Goal: Check status: Check status

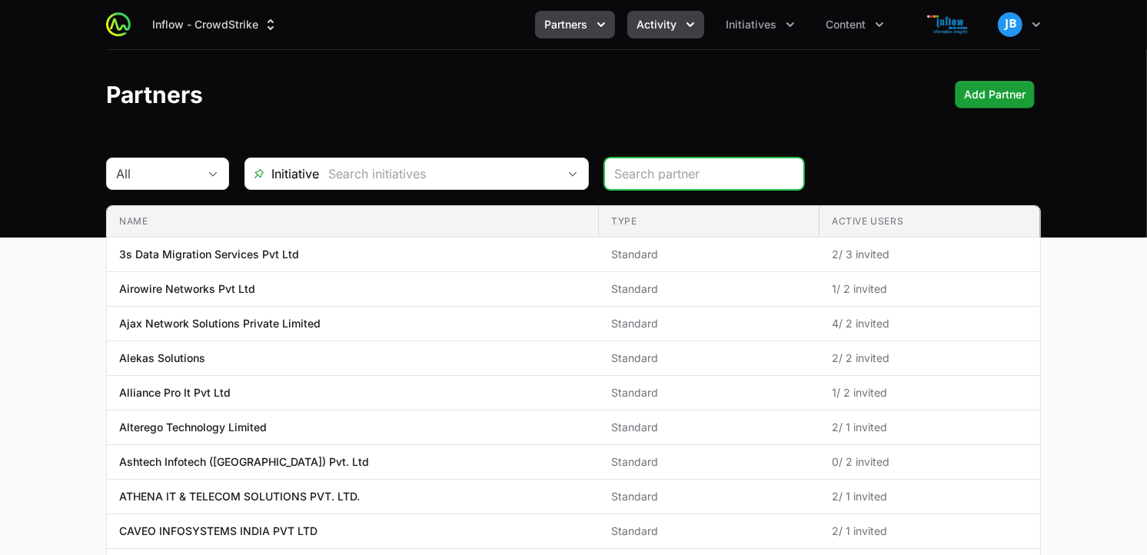
click at [682, 25] on icon "Activity menu" at bounding box center [689, 24] width 15 height 15
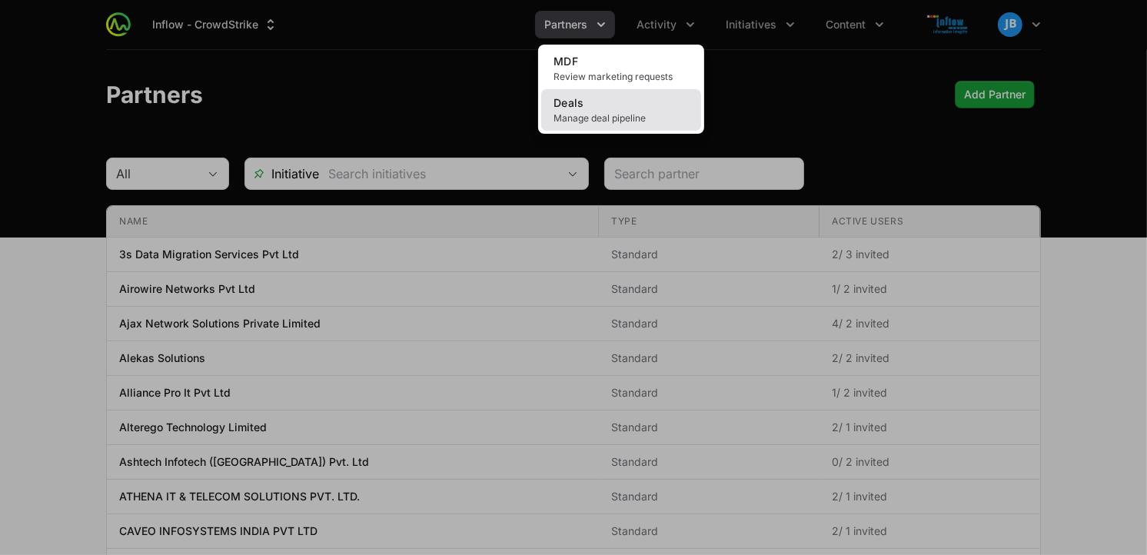
click at [629, 108] on link "Deals Manage deal pipeline" at bounding box center [621, 110] width 160 height 42
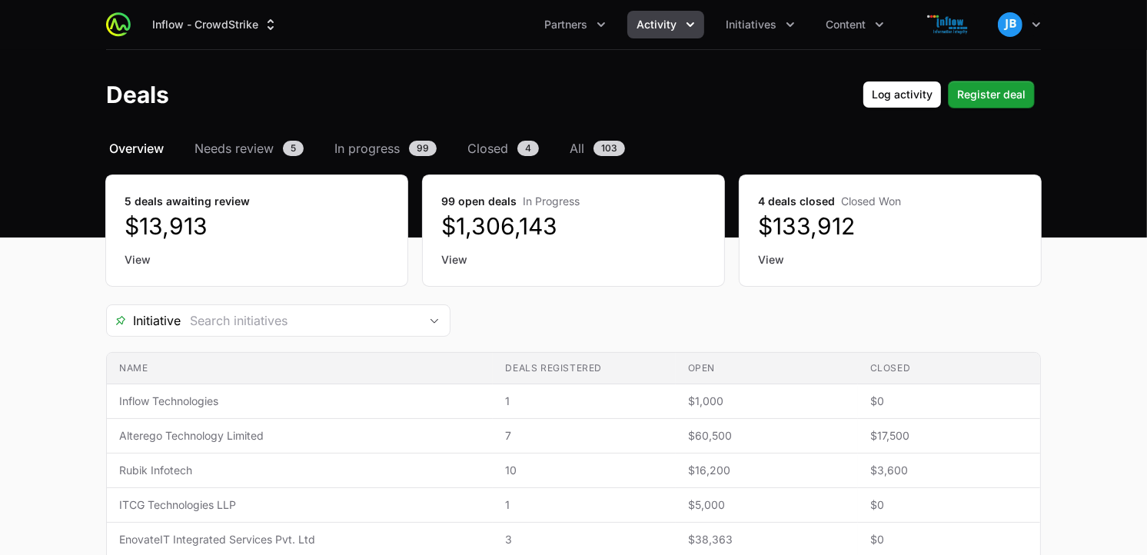
click at [692, 24] on icon "Activity menu" at bounding box center [689, 24] width 15 height 15
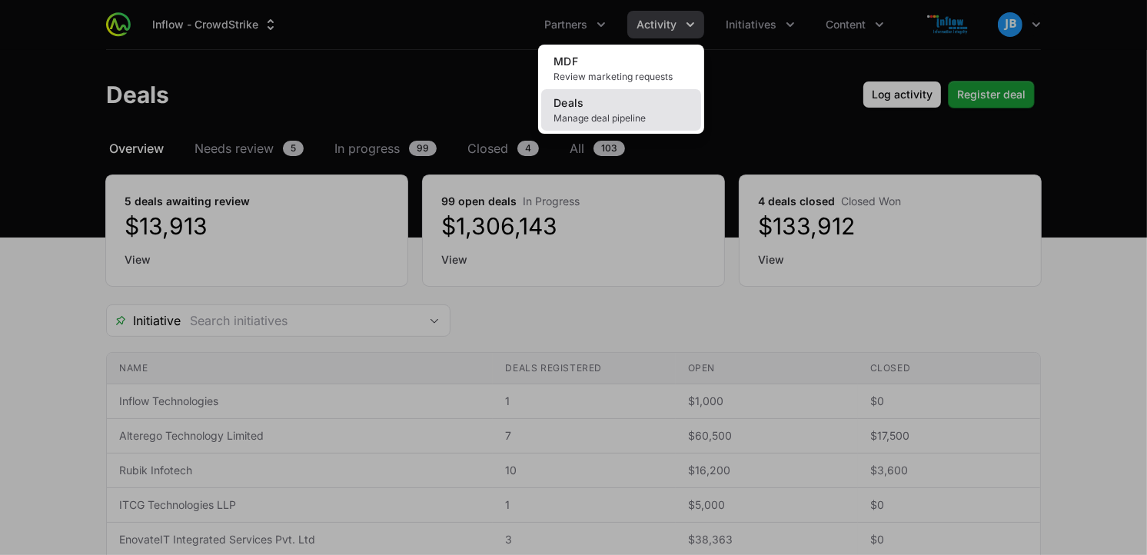
click at [615, 112] on span "Manage deal pipeline" at bounding box center [620, 118] width 135 height 12
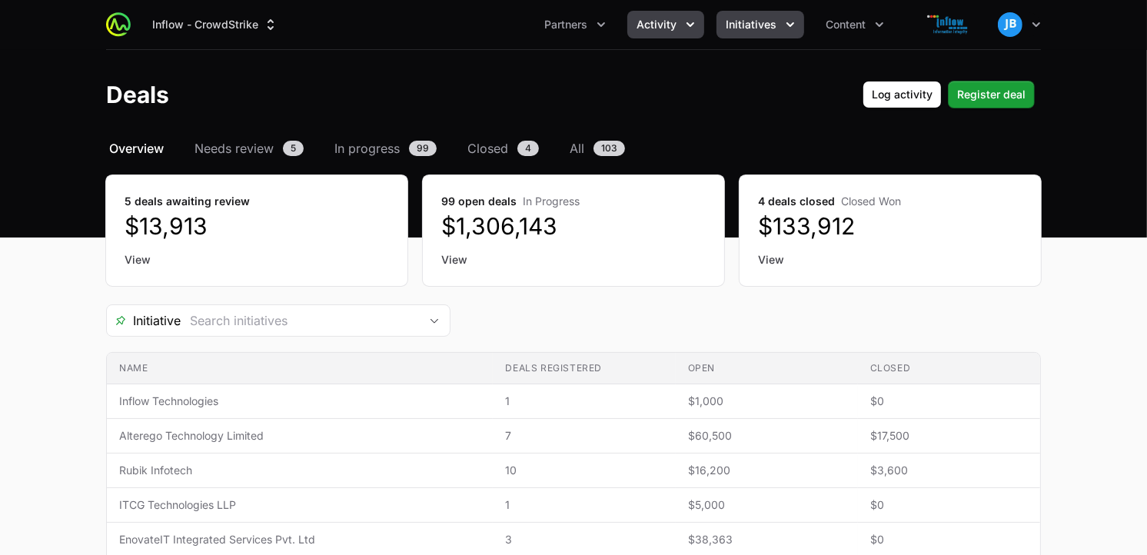
click at [780, 23] on button "Initiatives" at bounding box center [760, 25] width 88 height 28
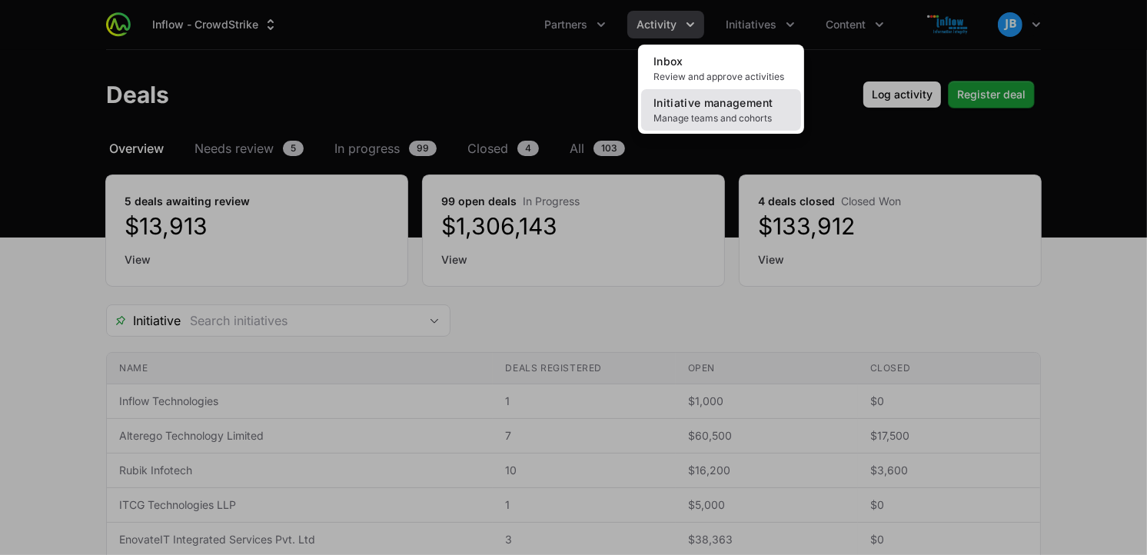
click at [689, 109] on link "Initiative management Manage teams and cohorts" at bounding box center [721, 110] width 160 height 42
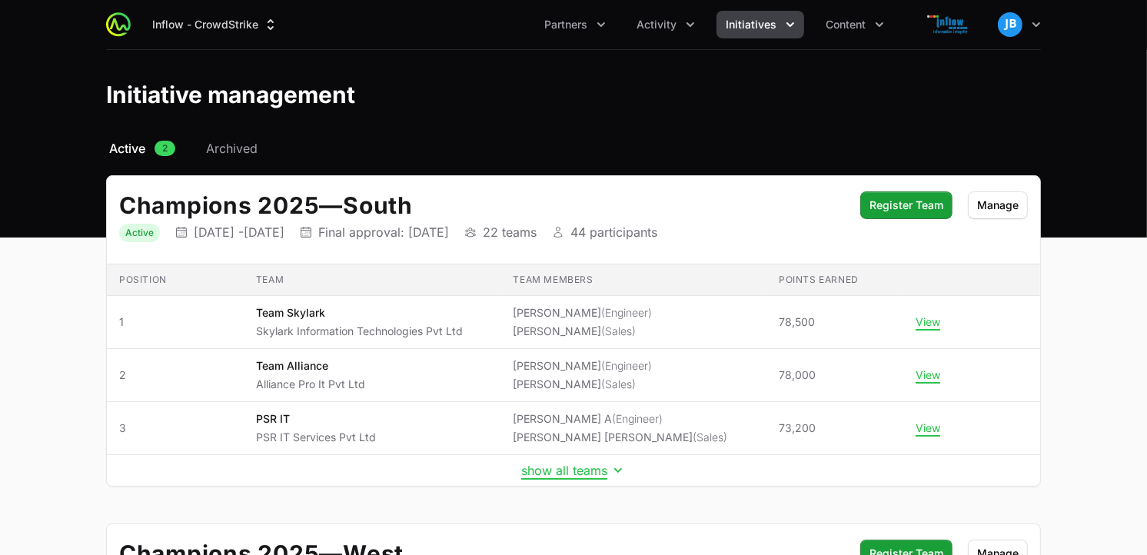
scroll to position [370, 0]
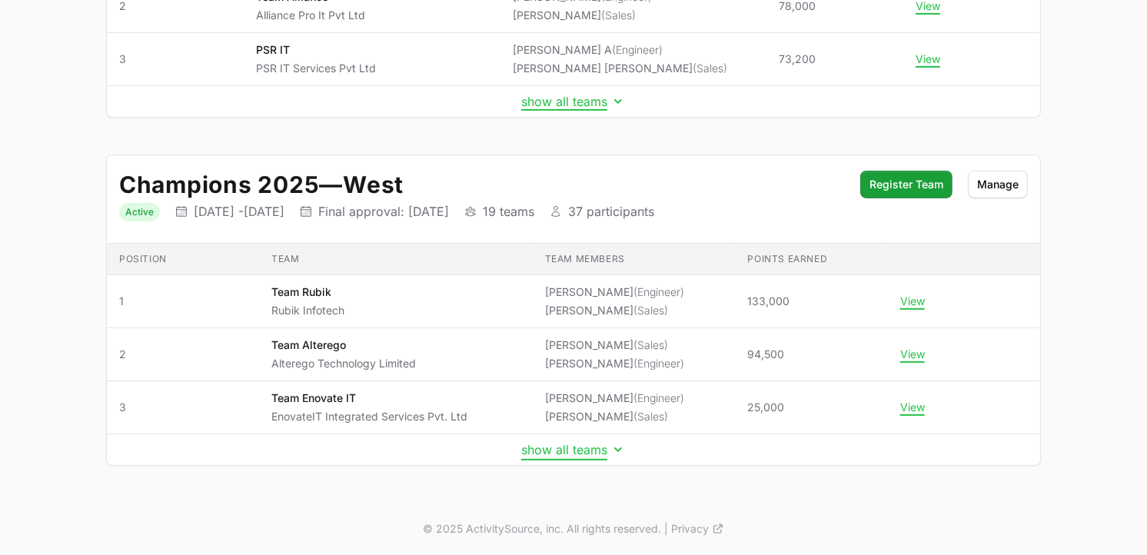
click at [603, 443] on button "show all teams" at bounding box center [573, 449] width 105 height 15
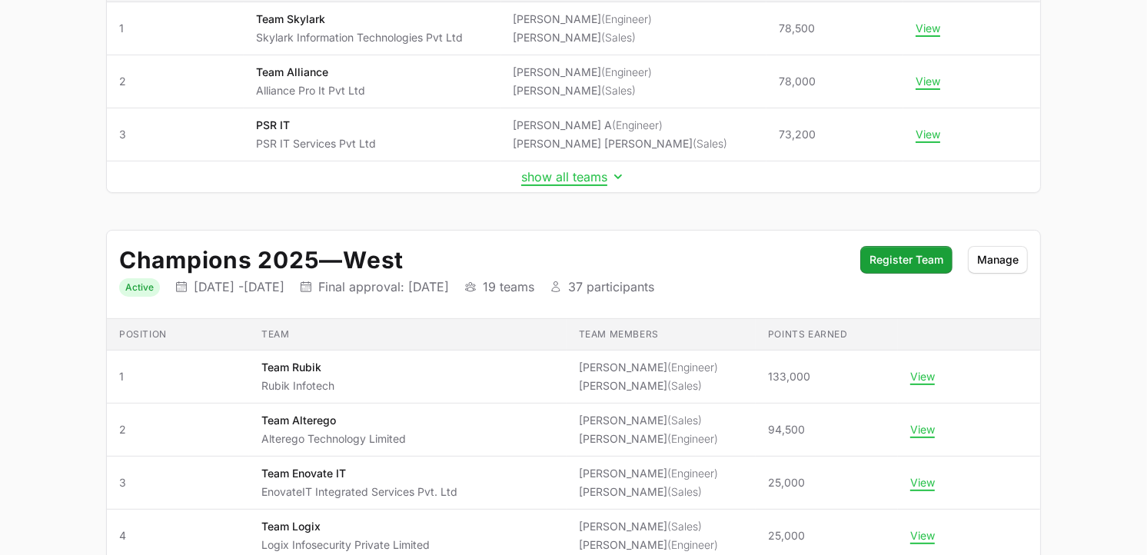
scroll to position [0, 0]
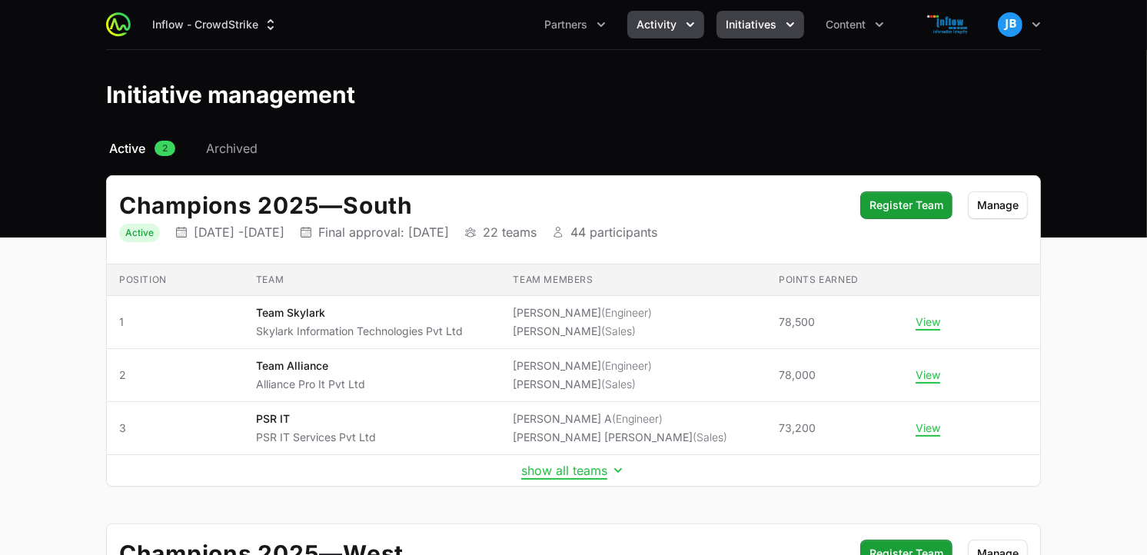
click at [667, 23] on span "Activity" at bounding box center [656, 24] width 40 height 15
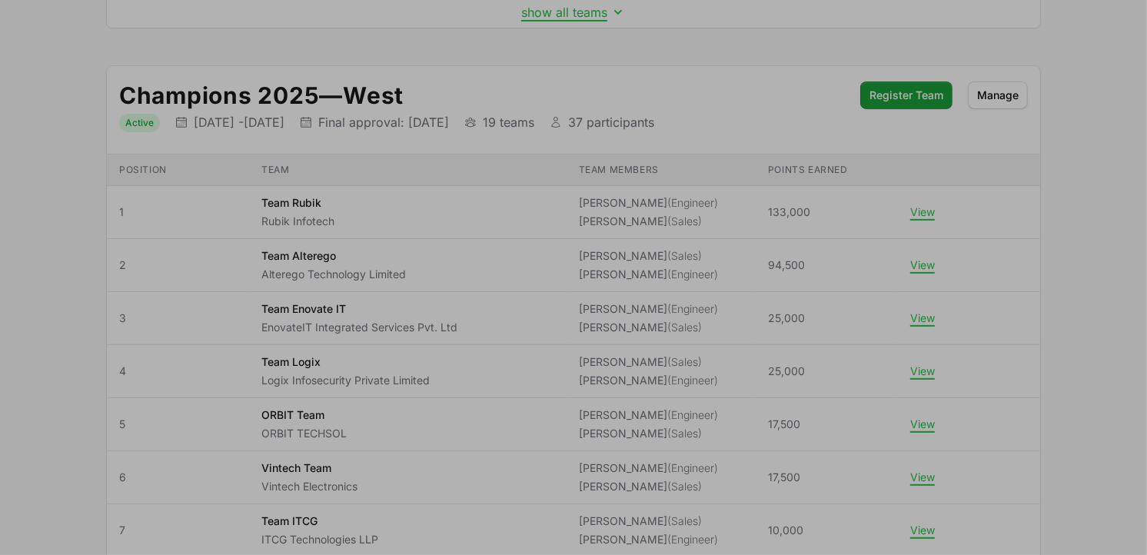
scroll to position [464, 0]
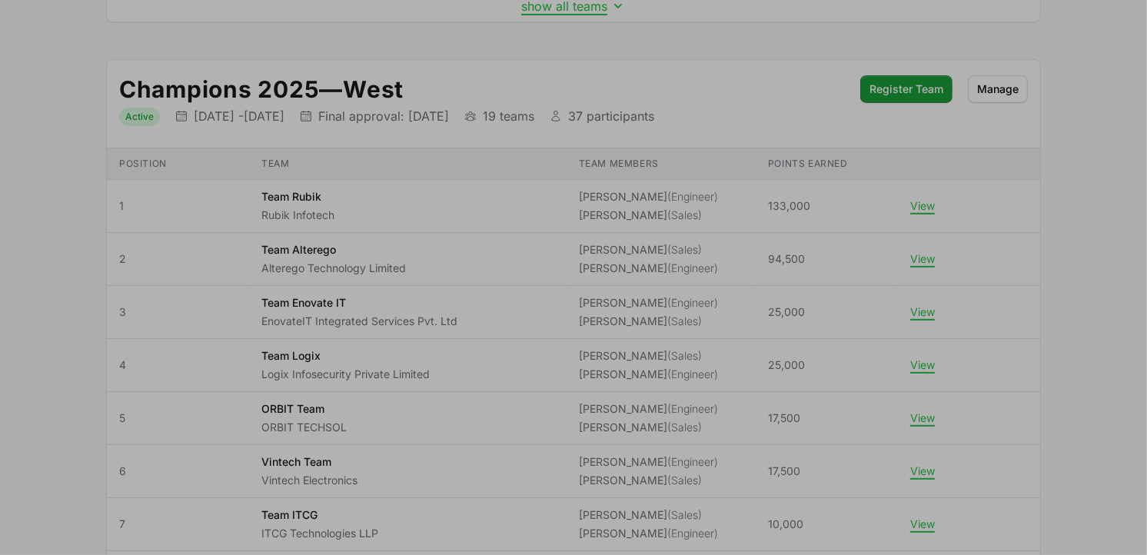
click at [644, 188] on div "Activity menu" at bounding box center [573, 277] width 1147 height 555
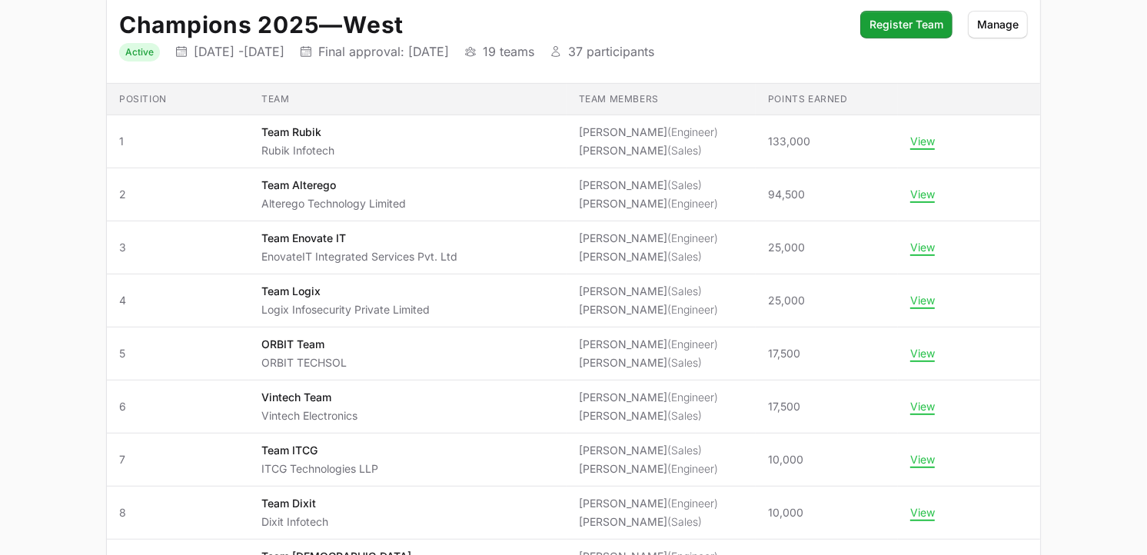
scroll to position [532, 0]
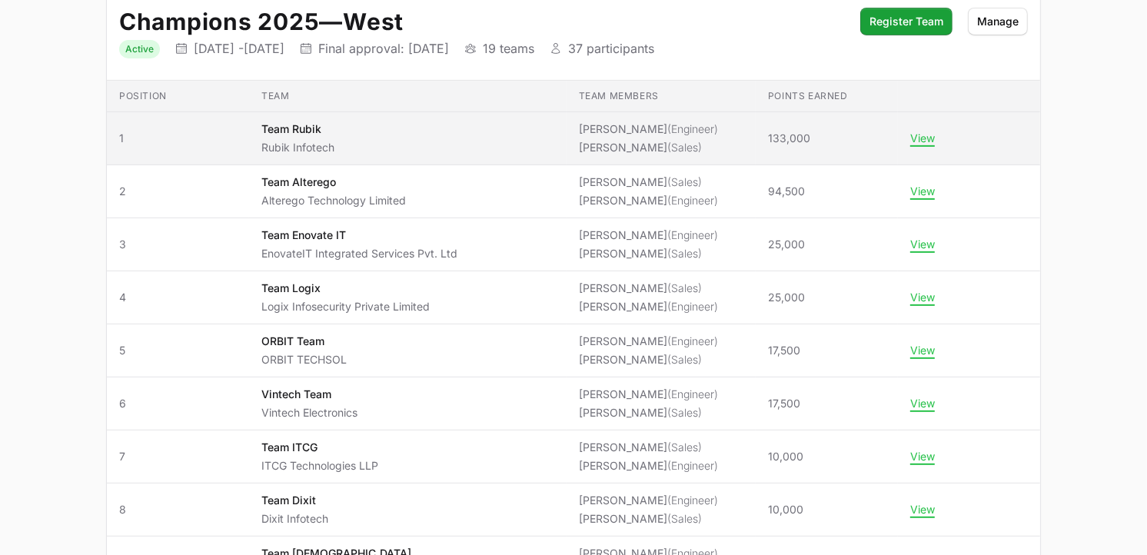
click at [919, 147] on td "View" at bounding box center [969, 138] width 142 height 53
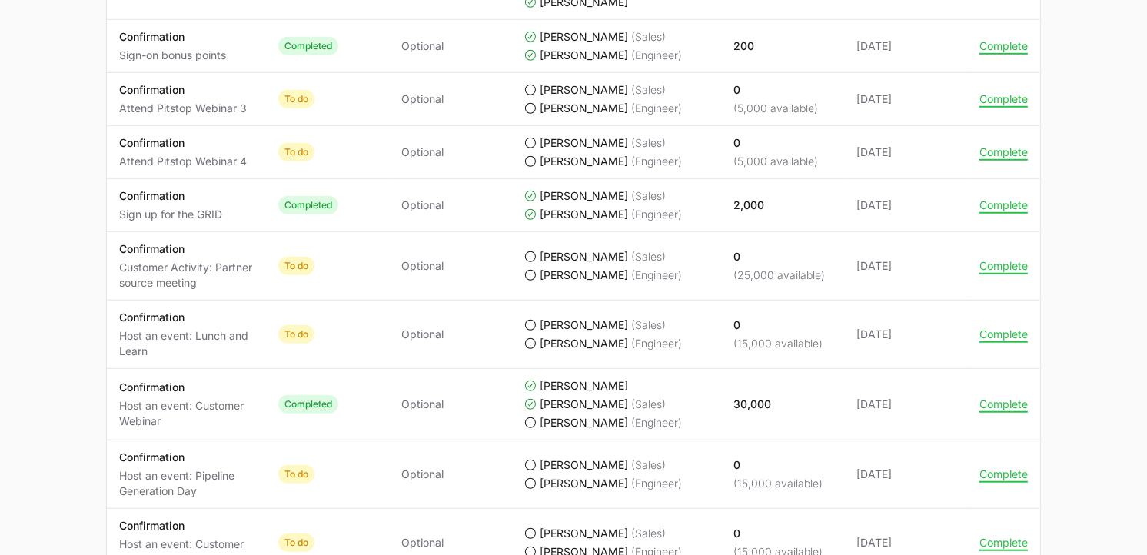
scroll to position [997, 0]
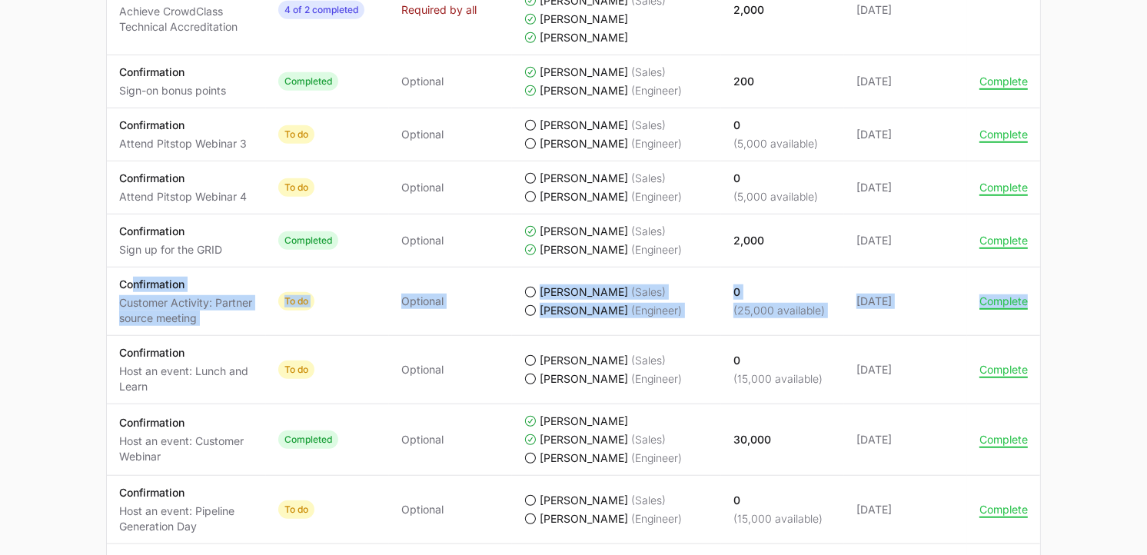
drag, startPoint x: 134, startPoint y: 281, endPoint x: 1030, endPoint y: 298, distance: 895.5
click at [1030, 298] on tr "Activity Confirmation Customer Activity: Partner source meeting Status To do Re…" at bounding box center [573, 301] width 933 height 68
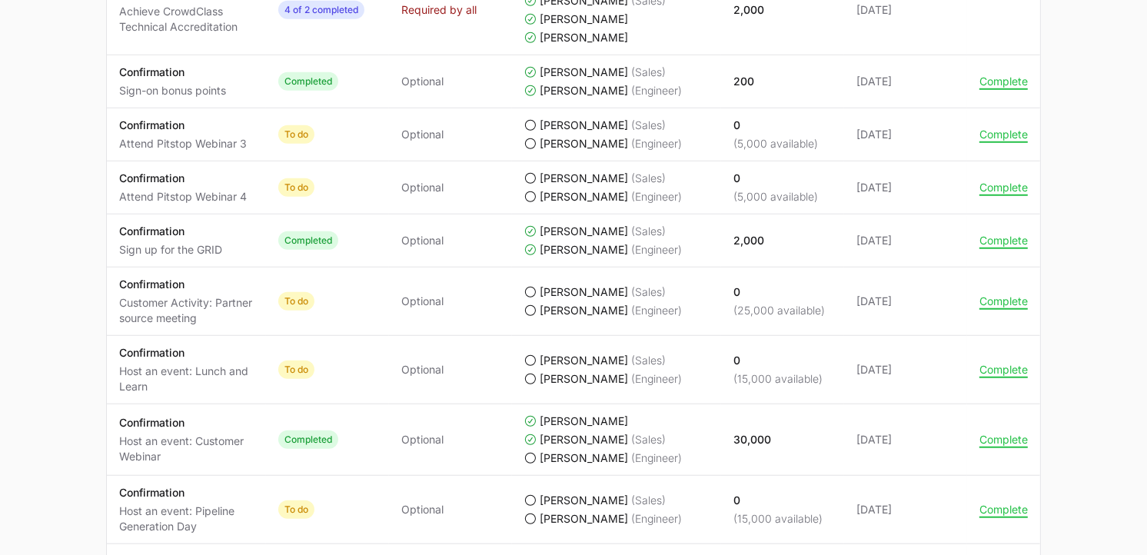
drag, startPoint x: 1030, startPoint y: 298, endPoint x: 1070, endPoint y: 316, distance: 43.7
click at [1070, 316] on main "Champions 2025 Team Rubik Rubik Infotech [PERSON_NAME], [PERSON_NAME] Status Ra…" at bounding box center [573, 3] width 1147 height 1702
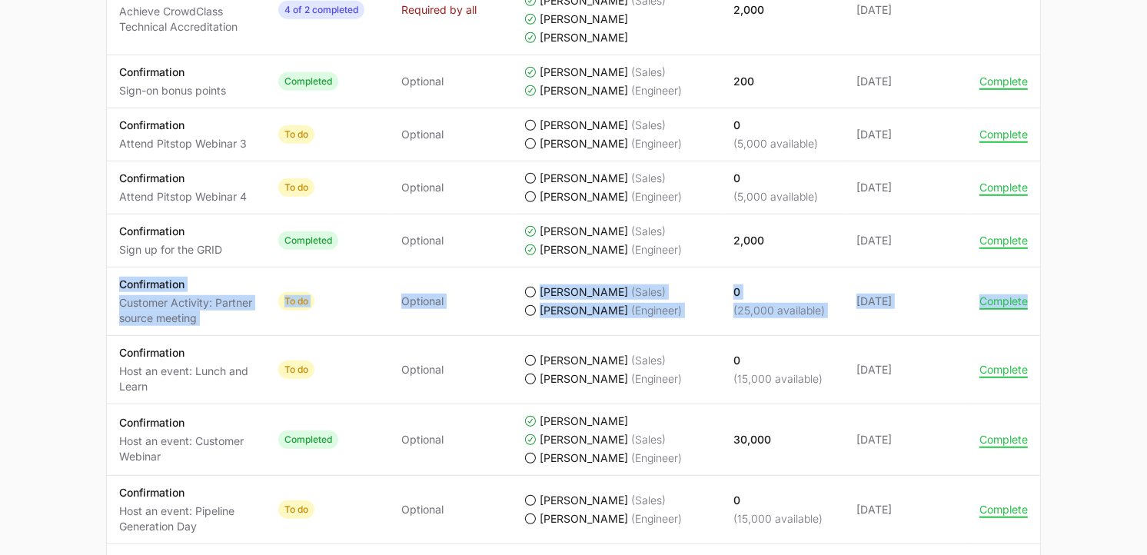
drag, startPoint x: 119, startPoint y: 282, endPoint x: 1034, endPoint y: 300, distance: 915.5
click at [1034, 300] on tr "Activity Confirmation Customer Activity: Partner source meeting Status To do Re…" at bounding box center [573, 301] width 933 height 68
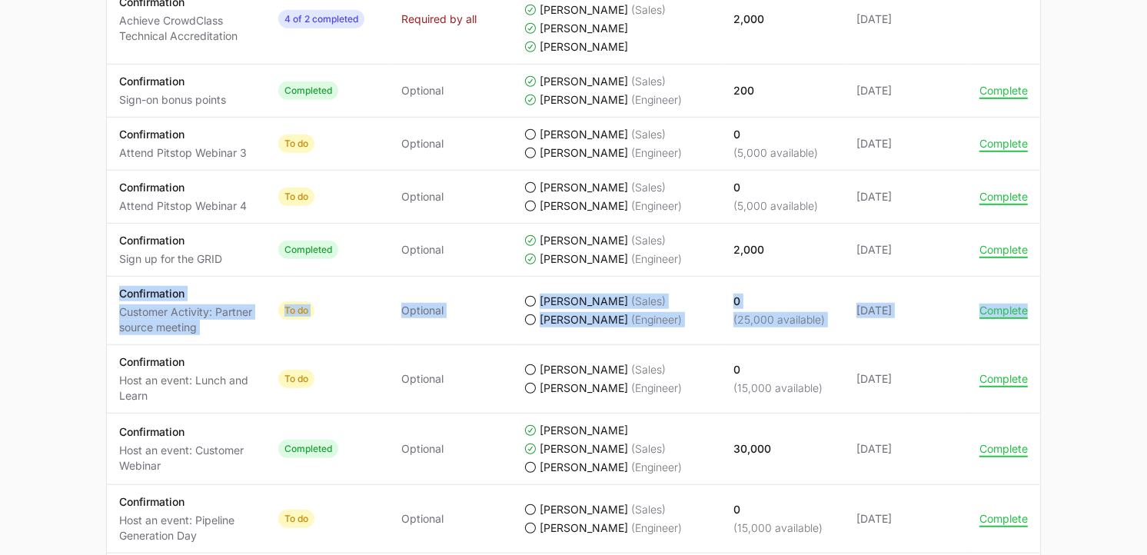
scroll to position [0, 0]
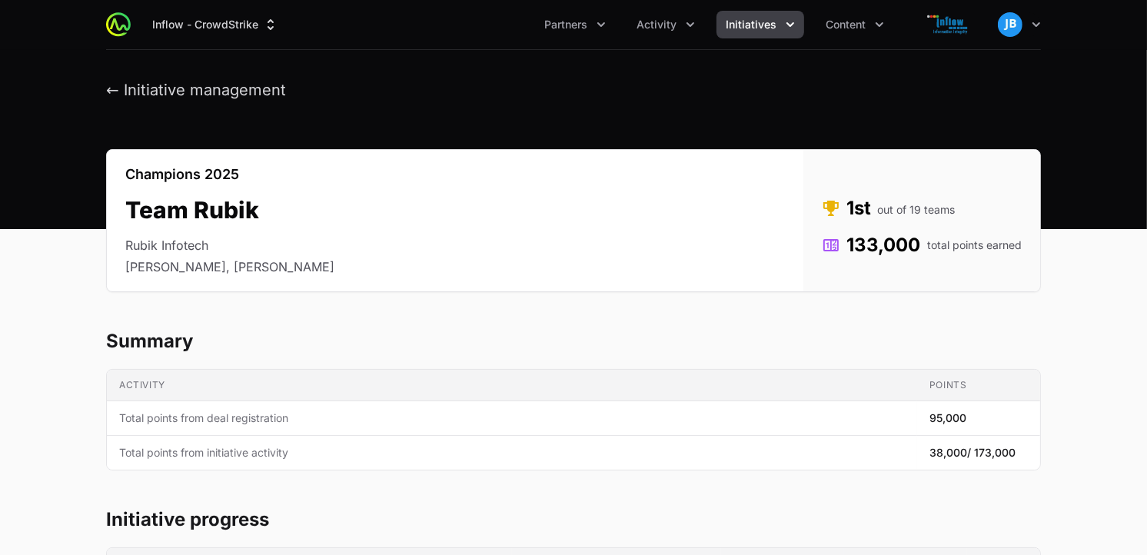
click at [542, 106] on header "← Initiative management" at bounding box center [573, 90] width 1147 height 81
drag, startPoint x: 847, startPoint y: 247, endPoint x: 916, endPoint y: 251, distance: 69.3
click at [916, 251] on dd "133,000 total points earned" at bounding box center [922, 245] width 200 height 25
drag, startPoint x: 916, startPoint y: 251, endPoint x: 810, endPoint y: 259, distance: 106.3
click at [810, 259] on div "Status Rank 1st out of 19 teams Points 133,000 total points earned" at bounding box center [921, 220] width 237 height 141
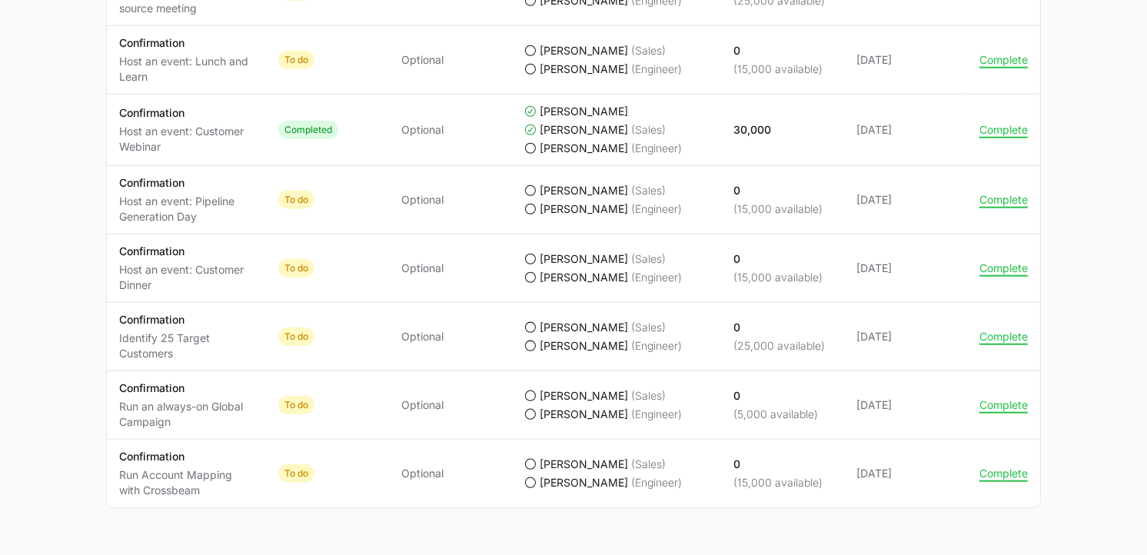
scroll to position [1328, 0]
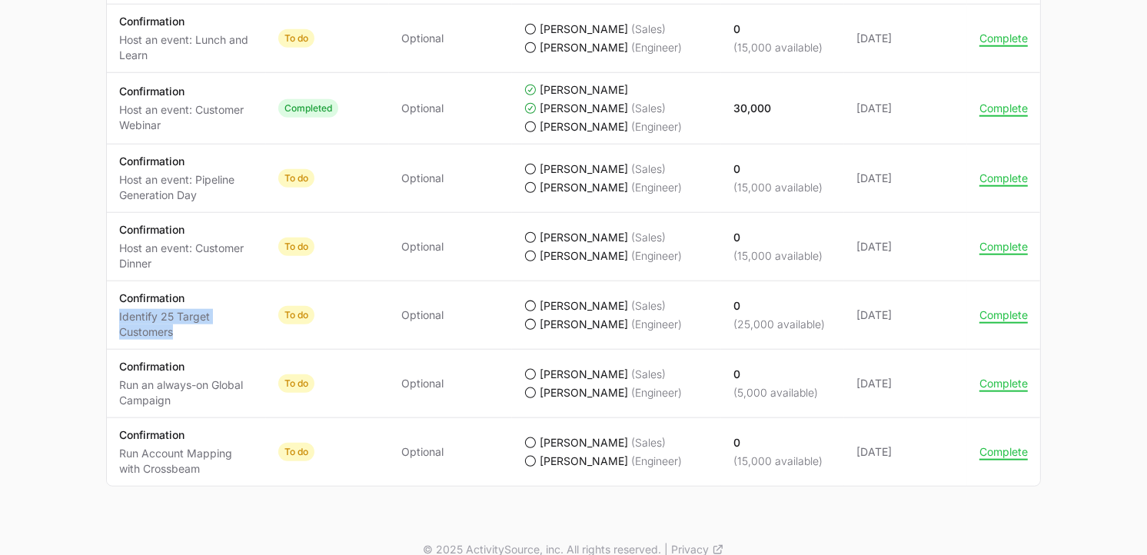
drag, startPoint x: 118, startPoint y: 317, endPoint x: 174, endPoint y: 342, distance: 60.6
click at [174, 342] on td "Activity Confirmation Identify 25 Target Customers" at bounding box center [186, 315] width 159 height 68
drag, startPoint x: 174, startPoint y: 342, endPoint x: 236, endPoint y: 346, distance: 62.4
click at [236, 346] on td "Activity Confirmation Identify 25 Target Customers" at bounding box center [186, 315] width 159 height 68
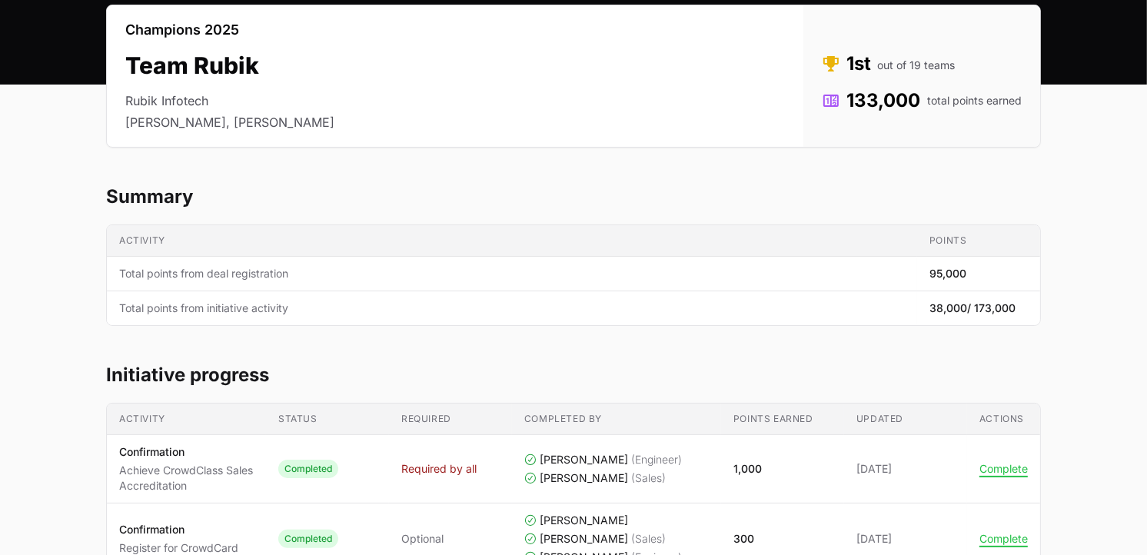
scroll to position [0, 0]
